Goal: Understand process/instructions

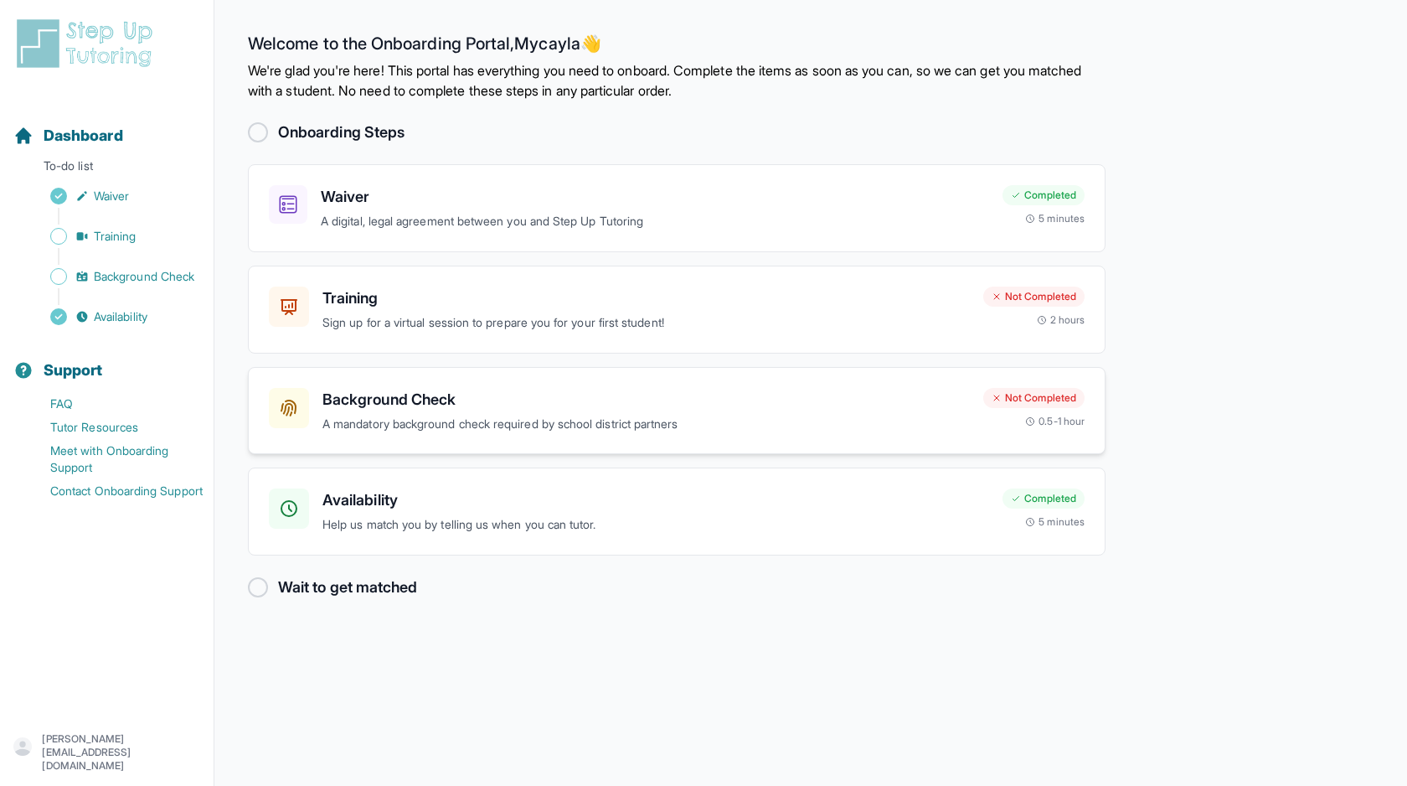
click at [736, 433] on div "Background Check A mandatory background check required by school district partn…" at bounding box center [677, 411] width 858 height 88
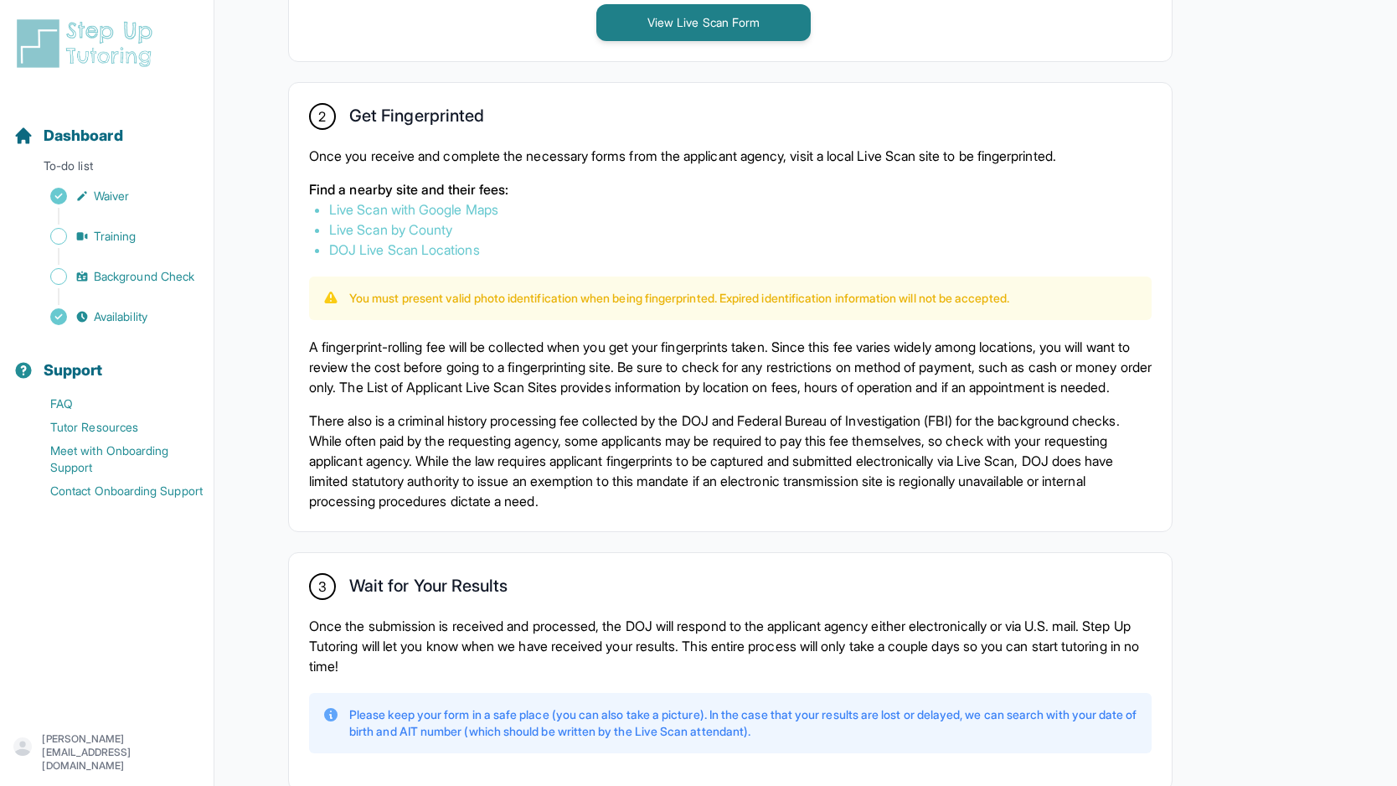
scroll to position [895, 0]
click at [472, 210] on link "Live Scan with Google Maps" at bounding box center [413, 211] width 169 height 17
click at [436, 235] on link "Live Scan by County" at bounding box center [390, 231] width 123 height 17
click at [451, 251] on link "DOJ Live Scan Locations" at bounding box center [404, 251] width 151 height 17
click at [453, 206] on link "Live Scan with Google Maps" at bounding box center [413, 211] width 169 height 17
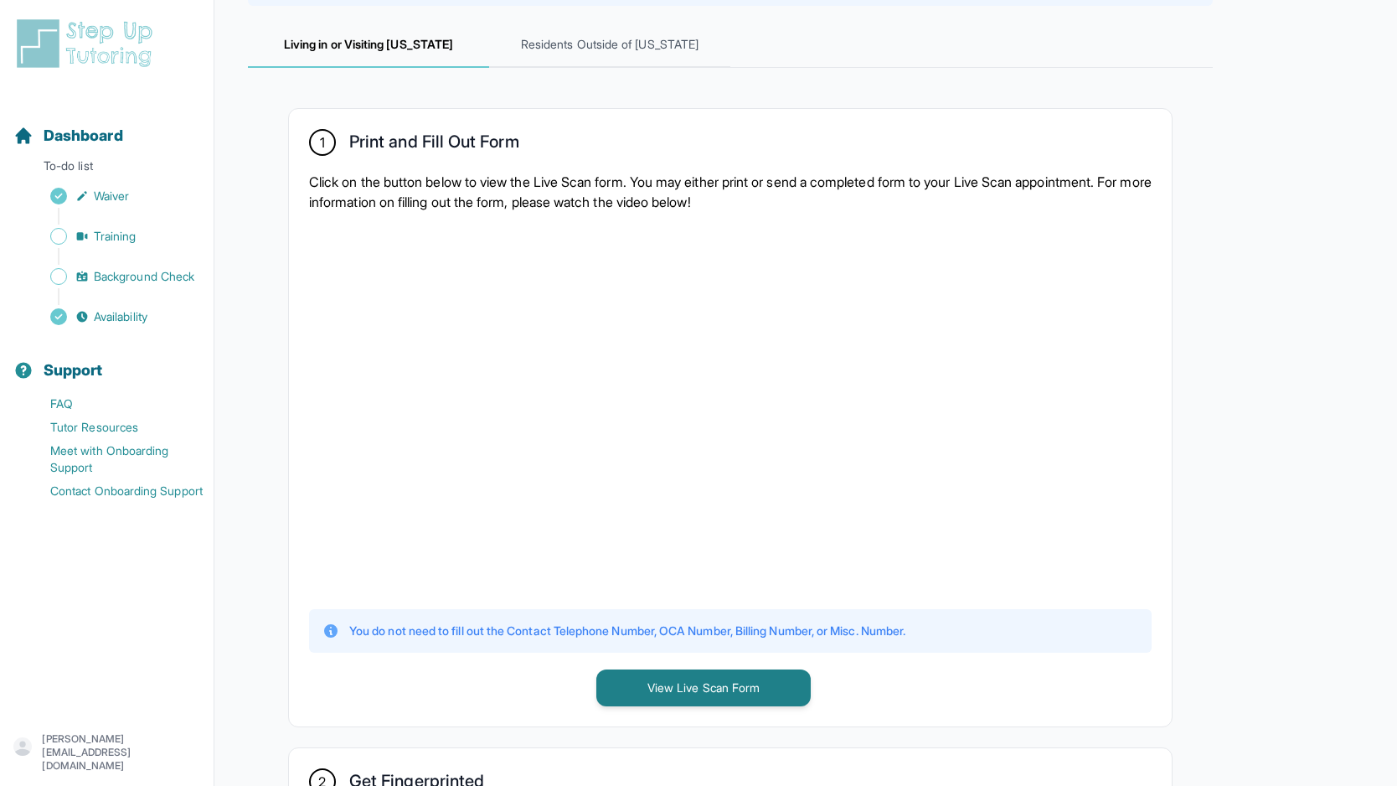
scroll to position [231, 0]
click at [667, 693] on button "View Live Scan Form" at bounding box center [703, 688] width 214 height 37
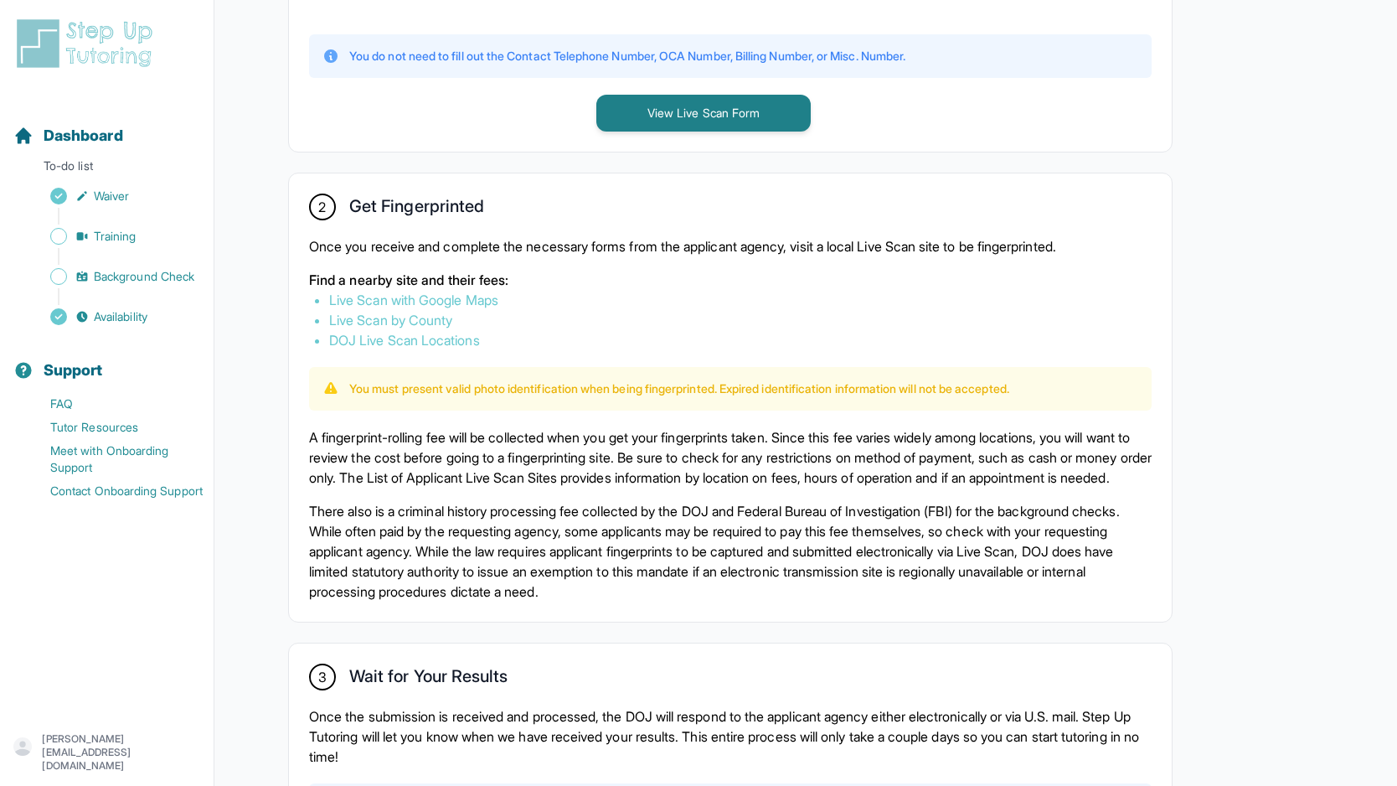
scroll to position [807, 0]
click at [478, 298] on link "Live Scan with Google Maps" at bounding box center [413, 299] width 169 height 17
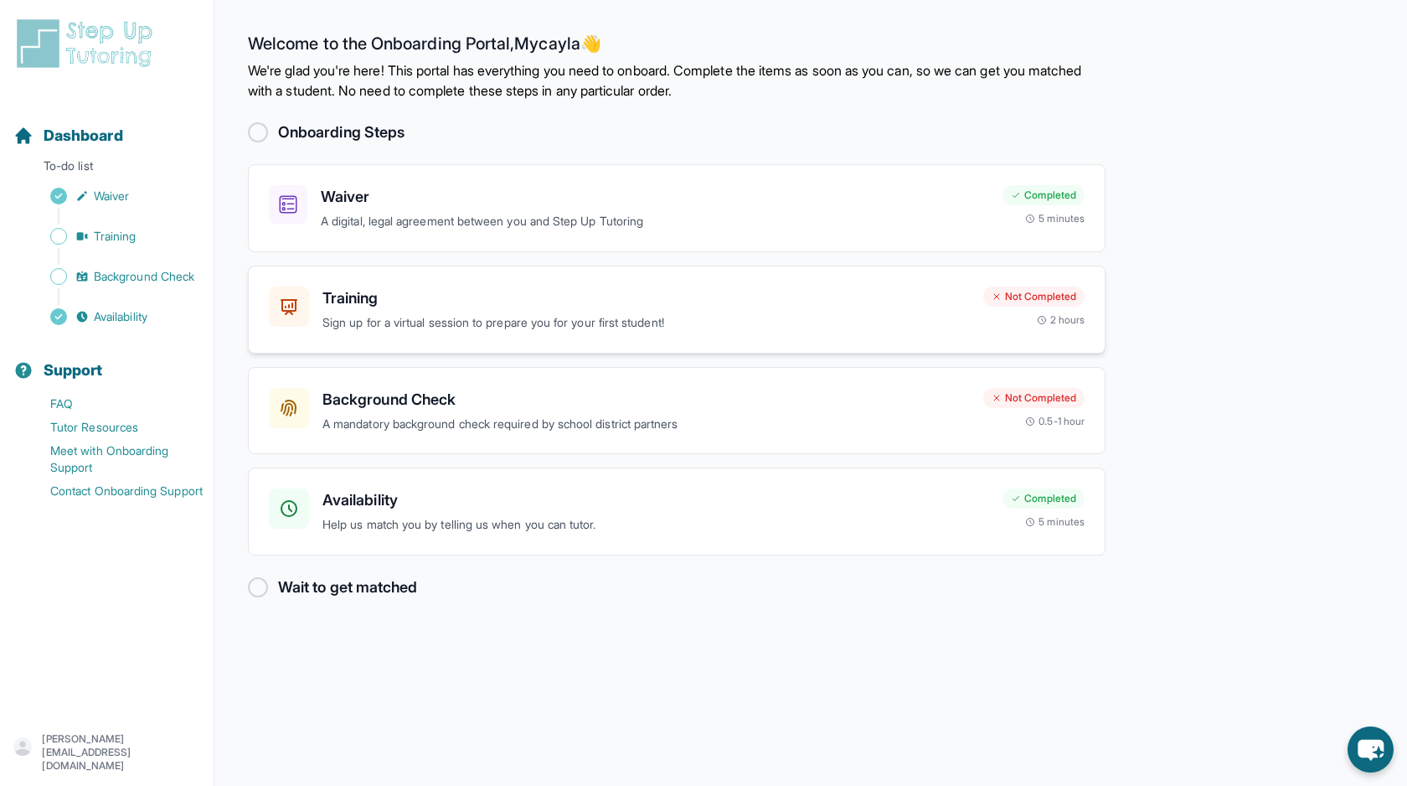
click at [771, 308] on h3 "Training" at bounding box center [645, 297] width 647 height 23
